Goal: Information Seeking & Learning: Check status

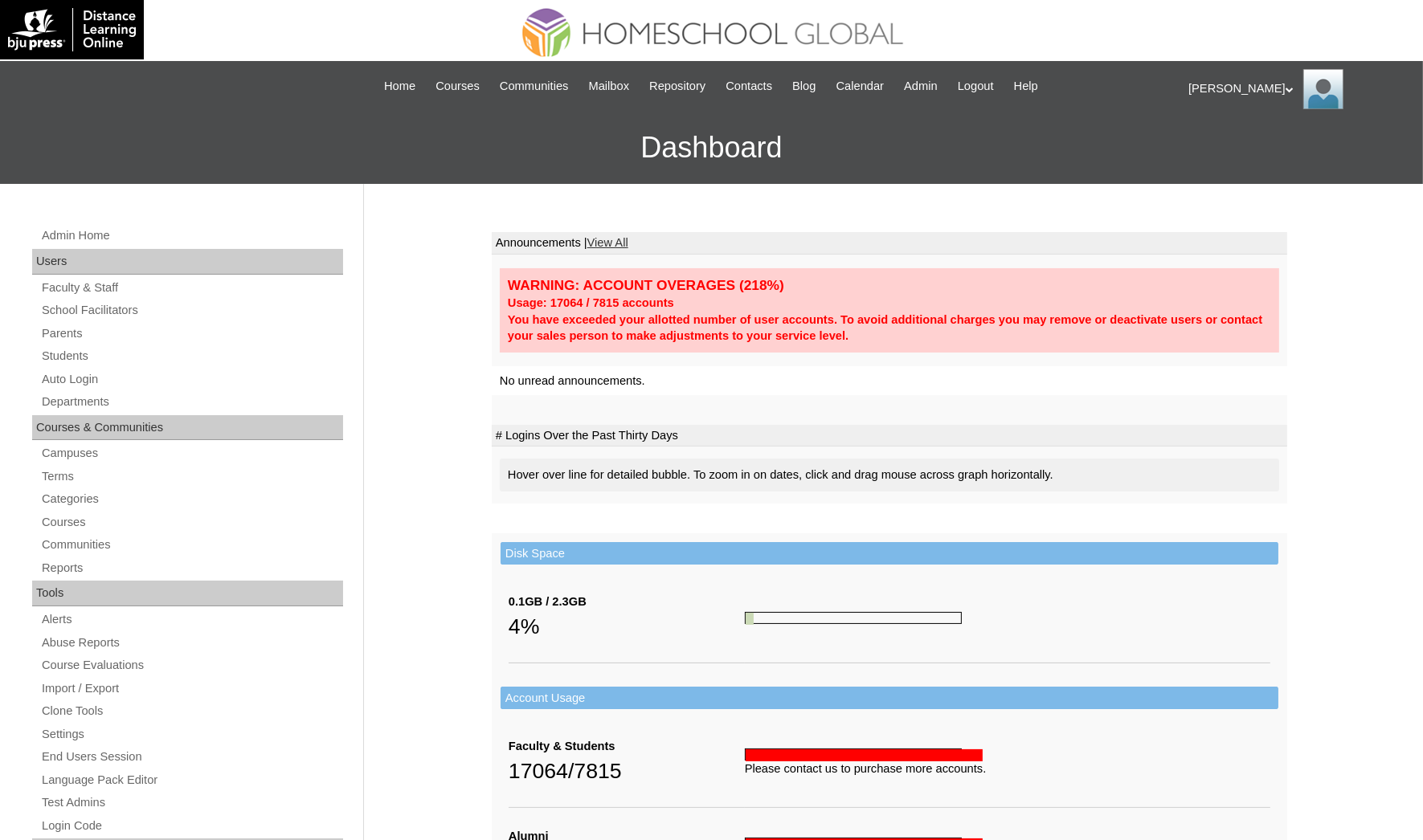
click at [111, 360] on link "Students" at bounding box center [191, 356] width 302 height 20
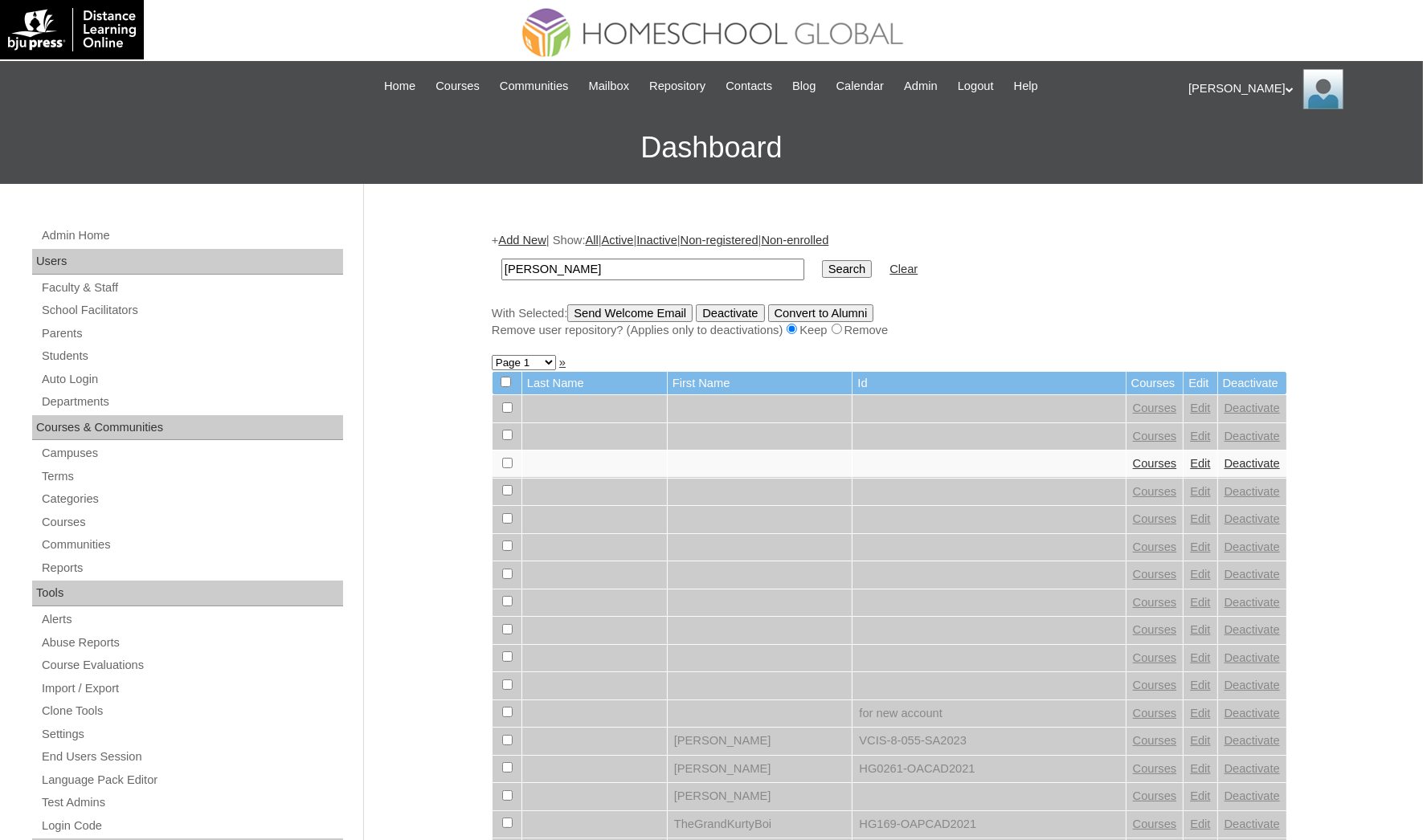
type input "David Daniel"
click at [822, 261] on input "Search" at bounding box center [847, 269] width 49 height 18
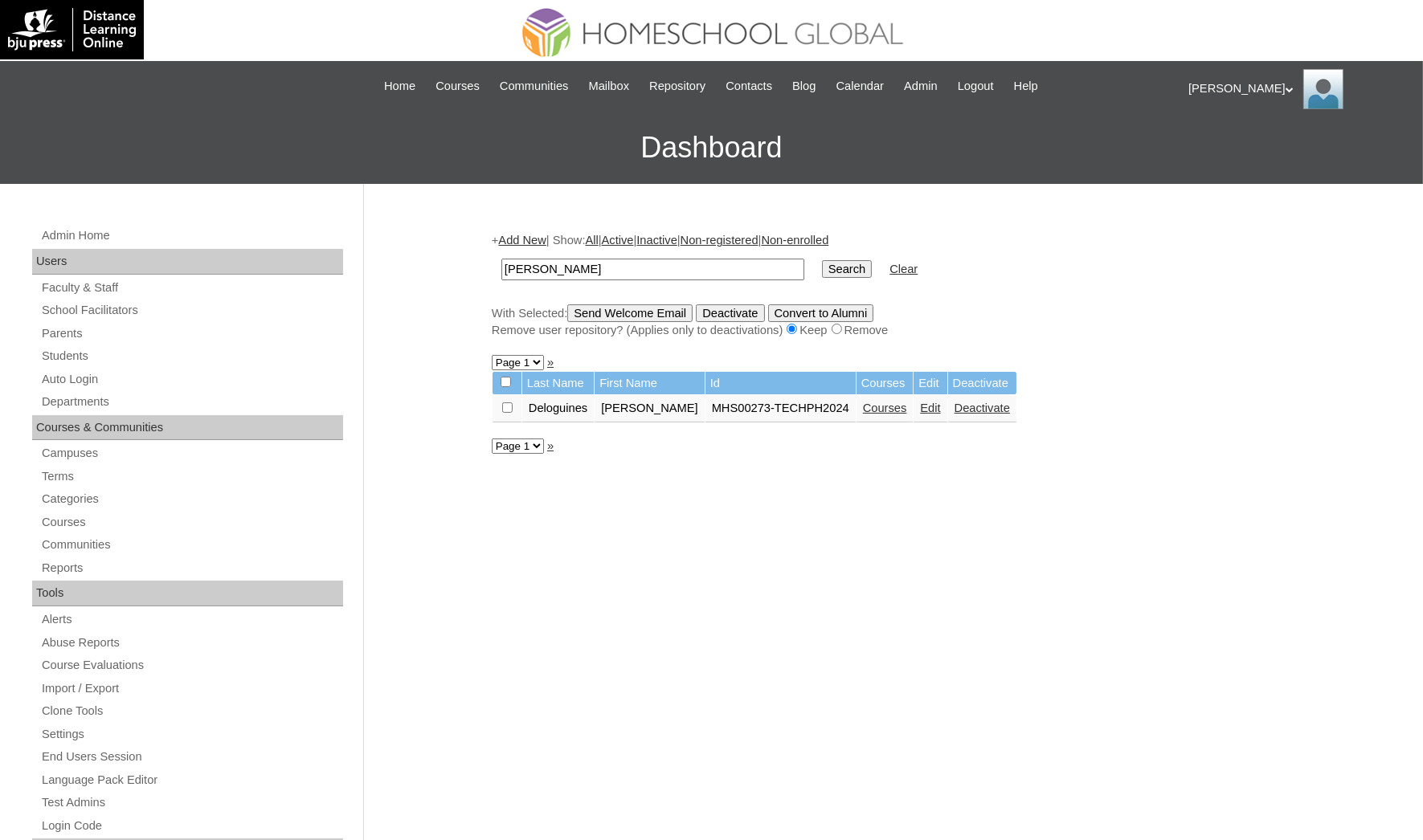
click at [863, 401] on link "Courses" at bounding box center [885, 408] width 44 height 13
